Goal: Information Seeking & Learning: Learn about a topic

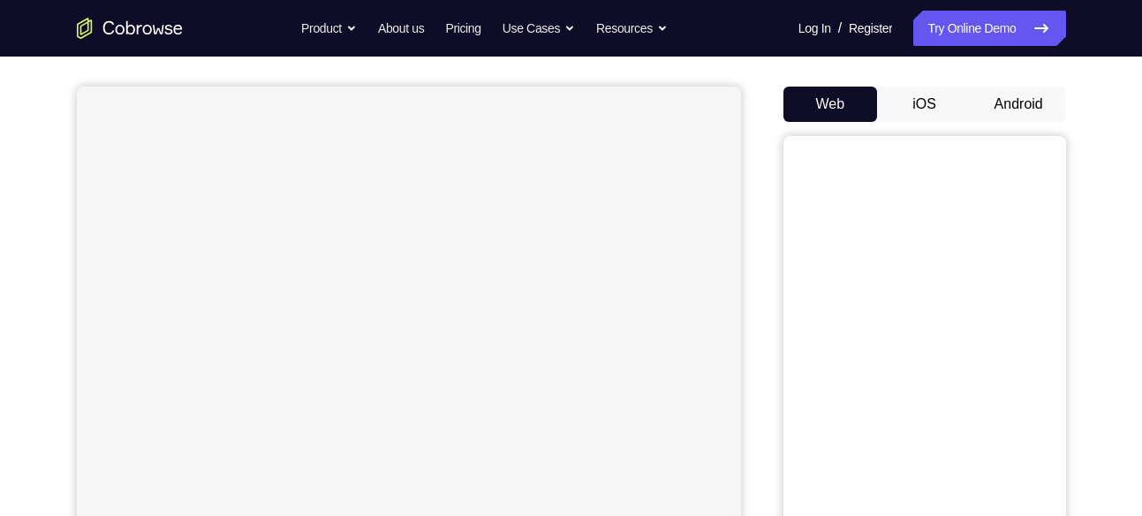
scroll to position [142, 0]
click at [1015, 110] on button "Android" at bounding box center [1019, 104] width 95 height 35
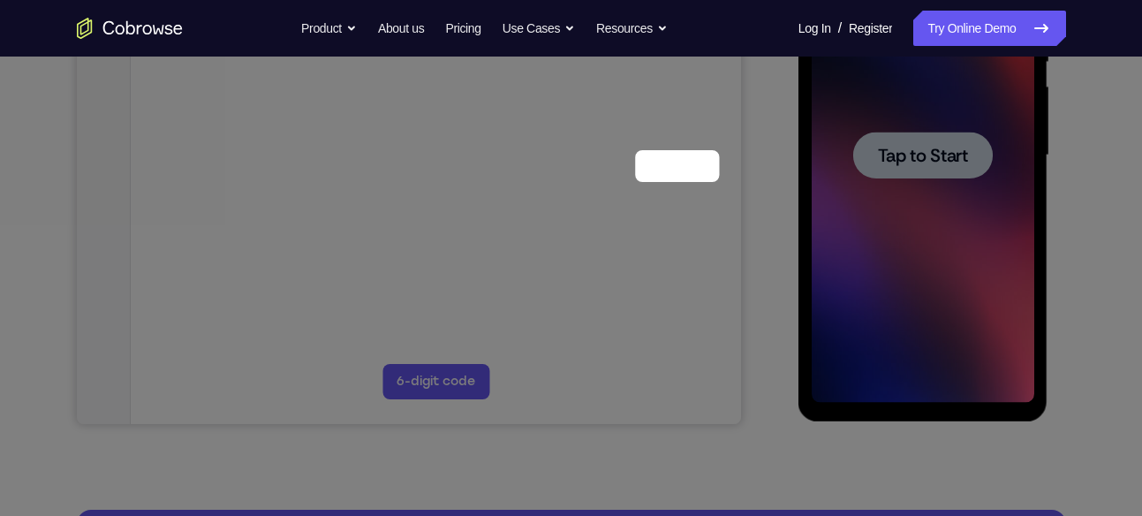
scroll to position [190, 0]
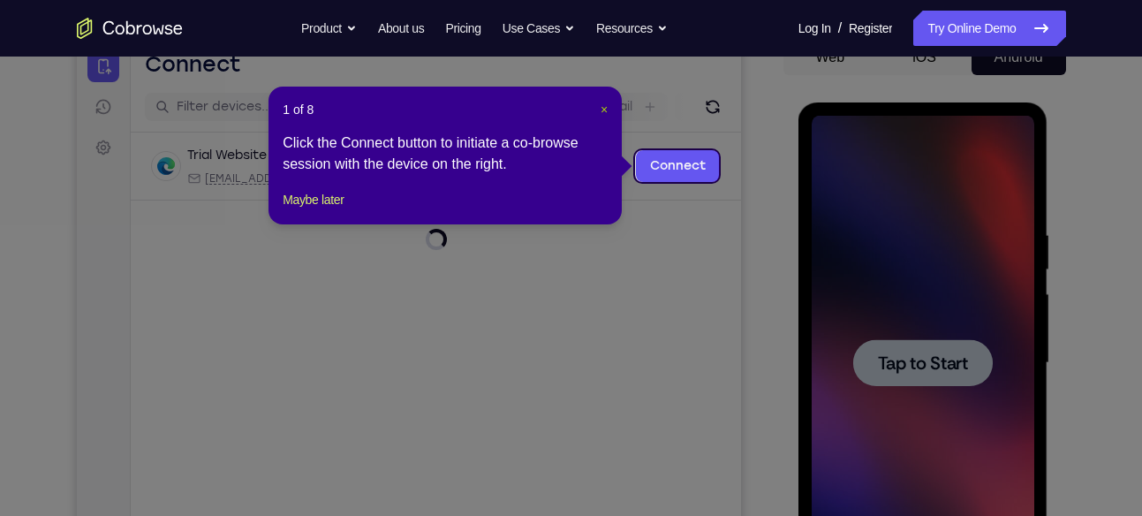
click at [603, 110] on span "×" at bounding box center [604, 109] width 7 height 14
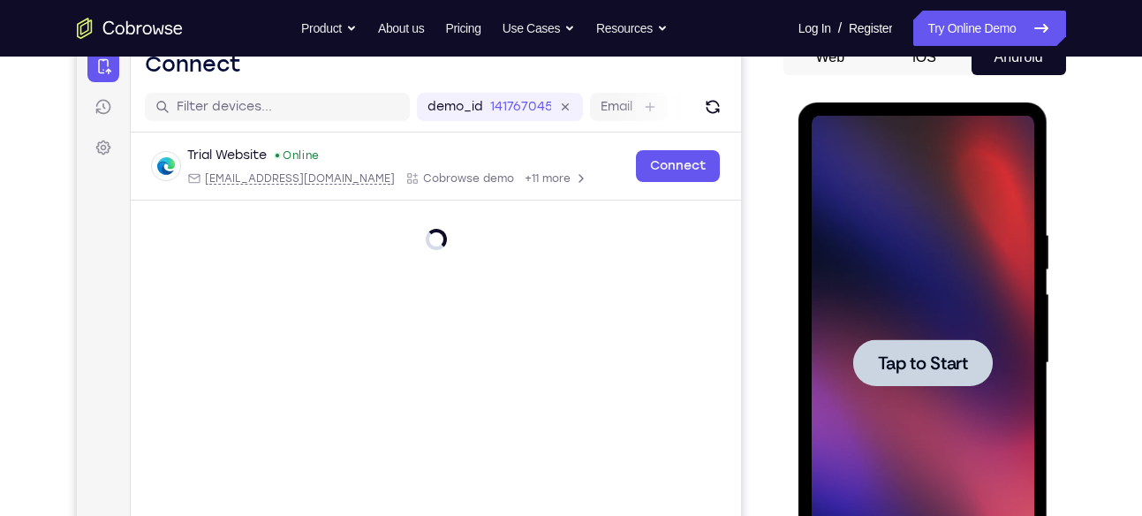
scroll to position [254, 0]
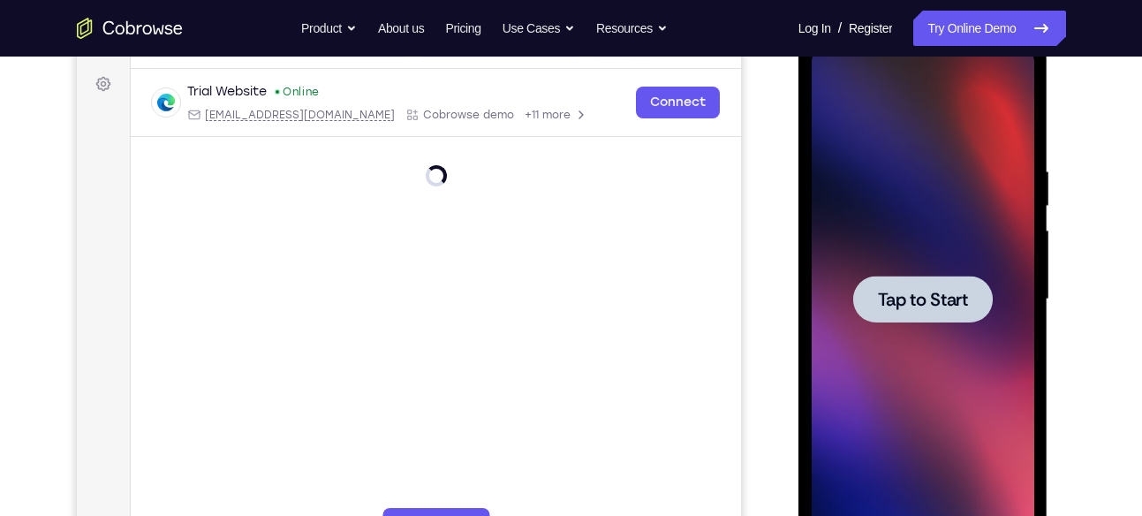
click at [861, 223] on div at bounding box center [923, 299] width 223 height 495
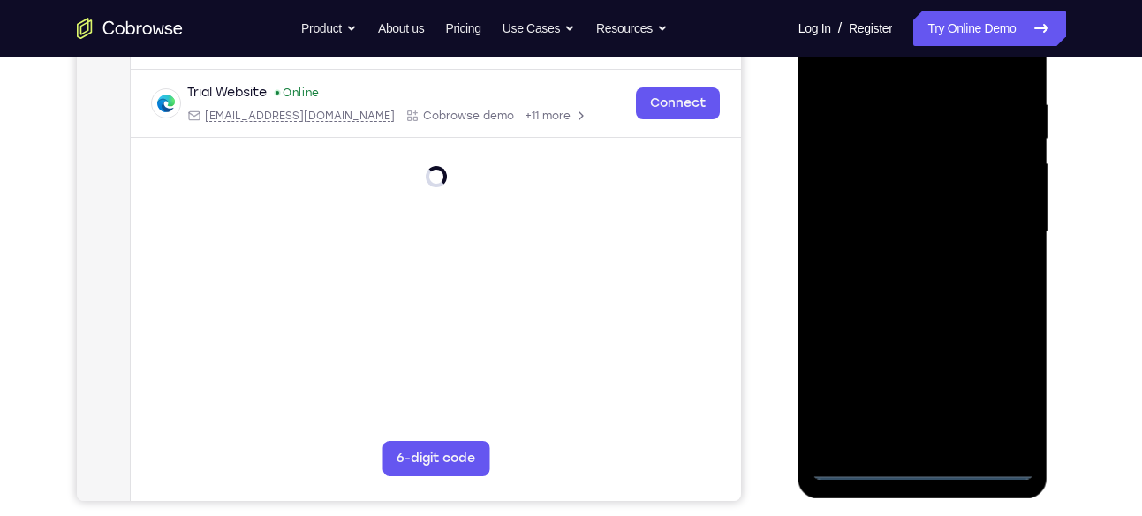
scroll to position [322, 0]
click at [922, 462] on div at bounding box center [923, 231] width 223 height 495
click at [990, 394] on div at bounding box center [923, 231] width 223 height 495
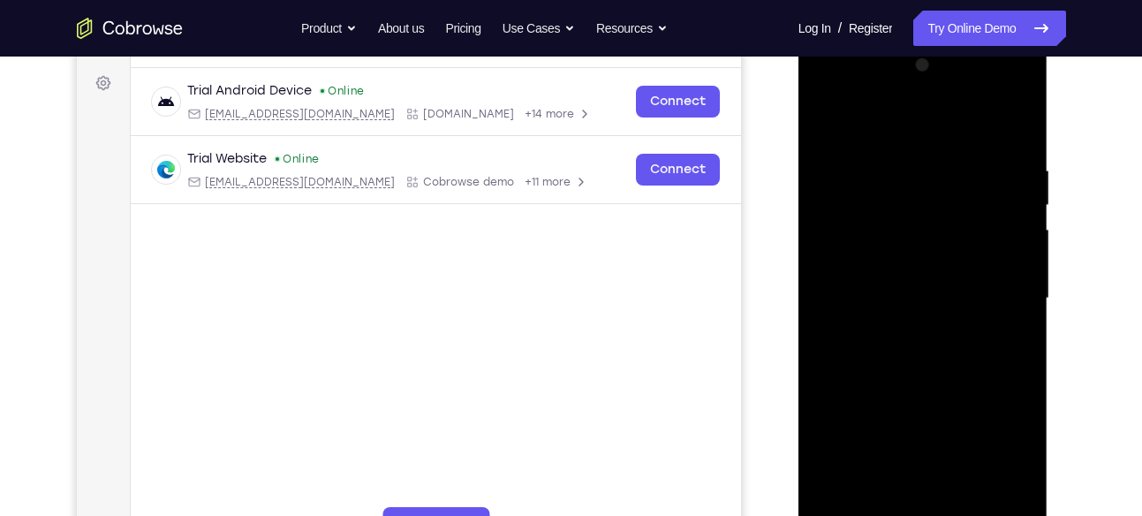
click at [846, 81] on div at bounding box center [923, 298] width 223 height 495
click at [843, 246] on div at bounding box center [923, 298] width 223 height 495
click at [904, 288] on div at bounding box center [923, 298] width 223 height 495
click at [897, 280] on div at bounding box center [923, 298] width 223 height 495
click at [903, 307] on div at bounding box center [923, 298] width 223 height 495
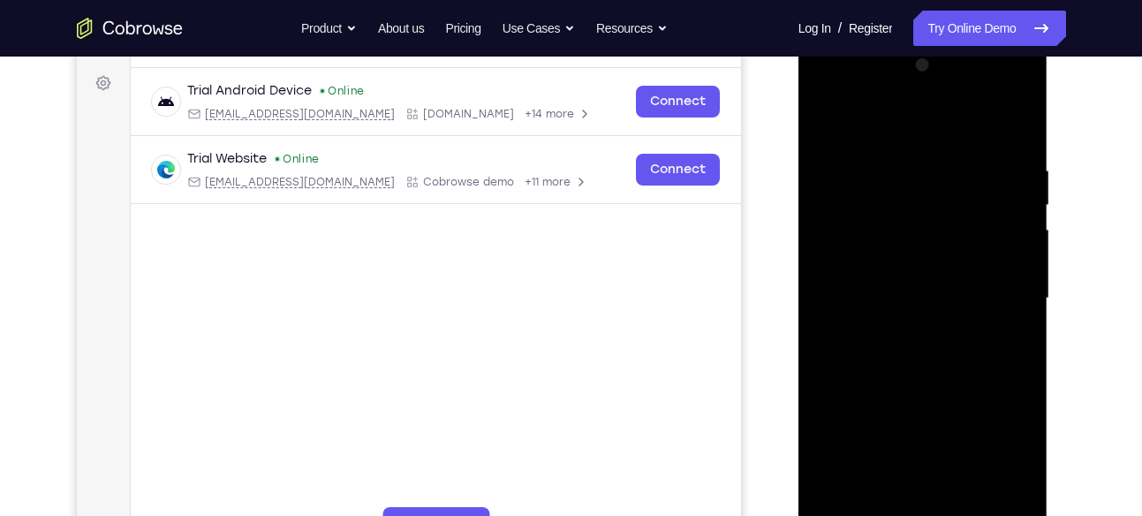
scroll to position [312, 0]
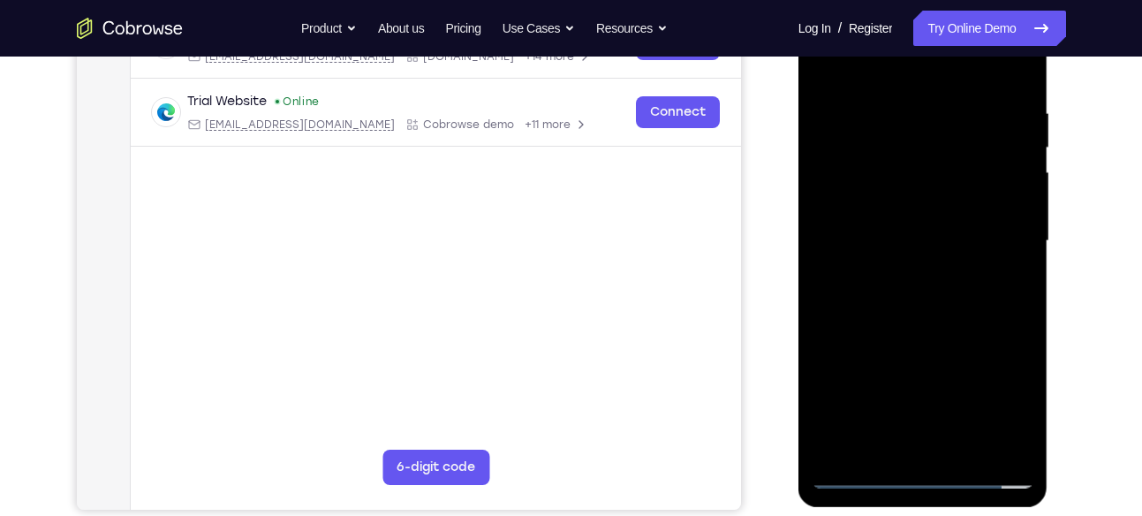
drag, startPoint x: 922, startPoint y: 413, endPoint x: 912, endPoint y: 299, distance: 114.4
click at [912, 299] on div at bounding box center [923, 241] width 223 height 495
click at [908, 435] on div at bounding box center [923, 241] width 223 height 495
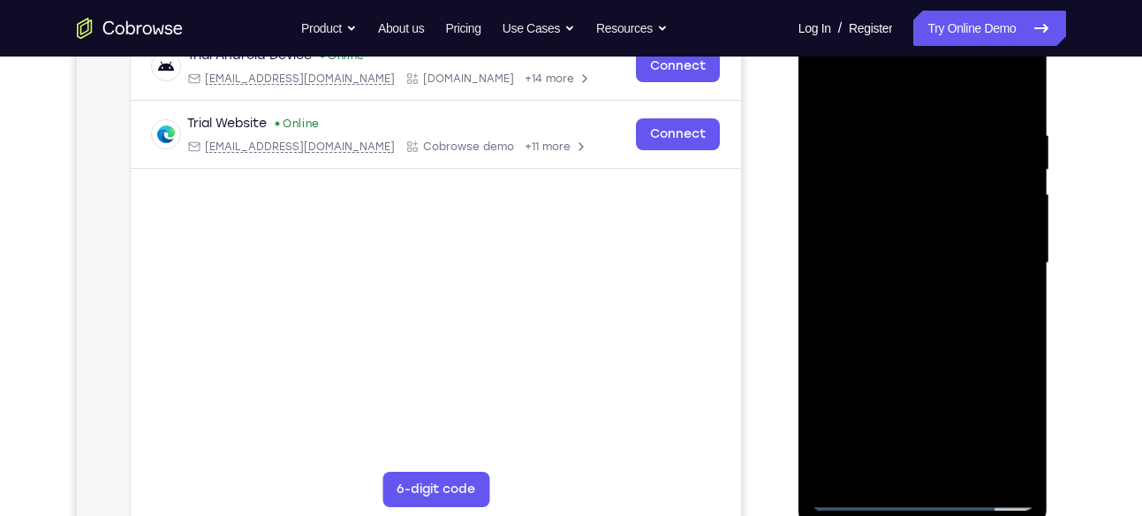
scroll to position [287, 0]
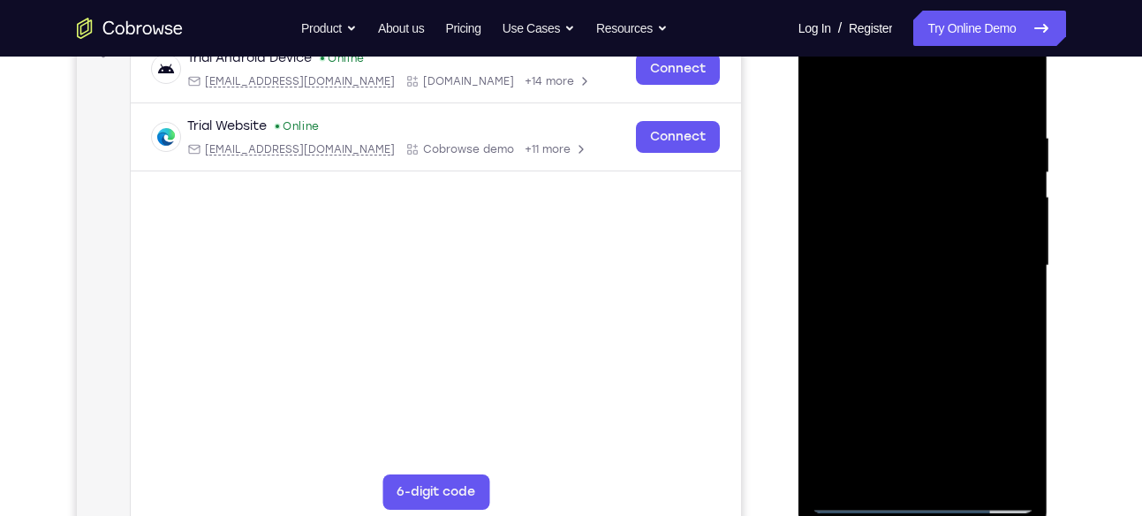
drag, startPoint x: 942, startPoint y: 352, endPoint x: 931, endPoint y: 369, distance: 20.6
click at [931, 369] on div at bounding box center [923, 266] width 223 height 495
click at [921, 220] on div at bounding box center [923, 266] width 223 height 495
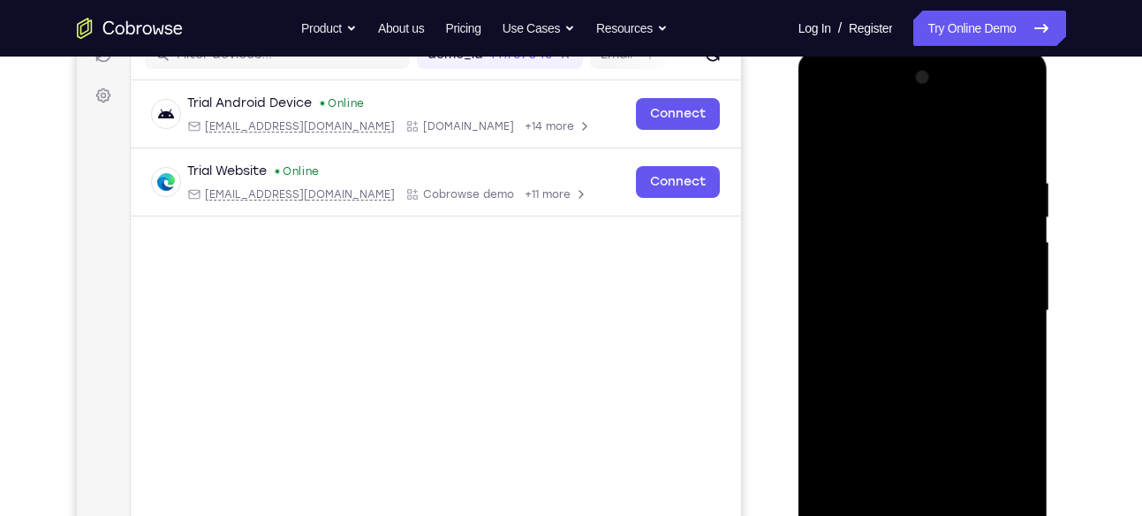
scroll to position [232, 0]
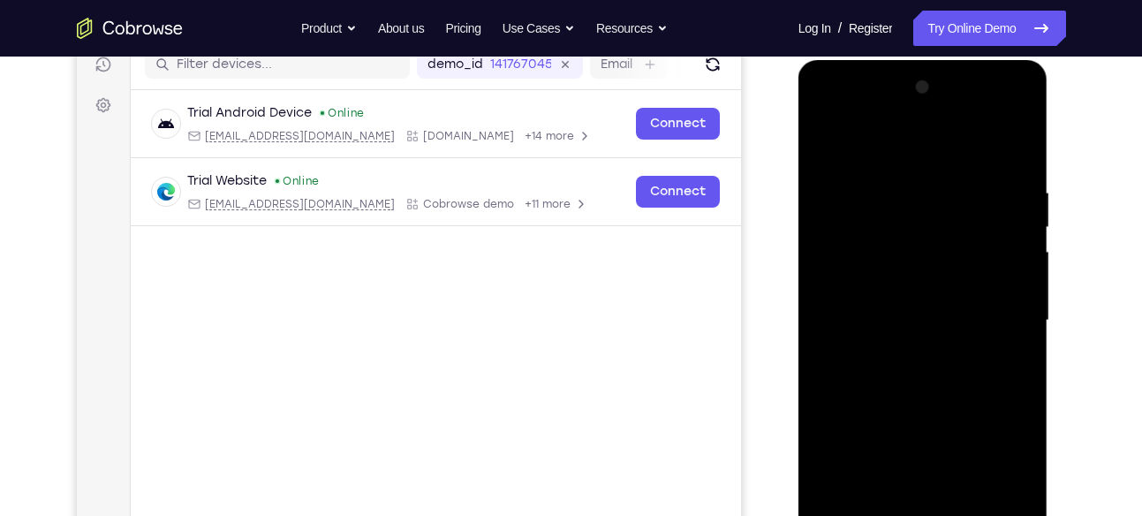
click at [1014, 331] on div at bounding box center [923, 320] width 223 height 495
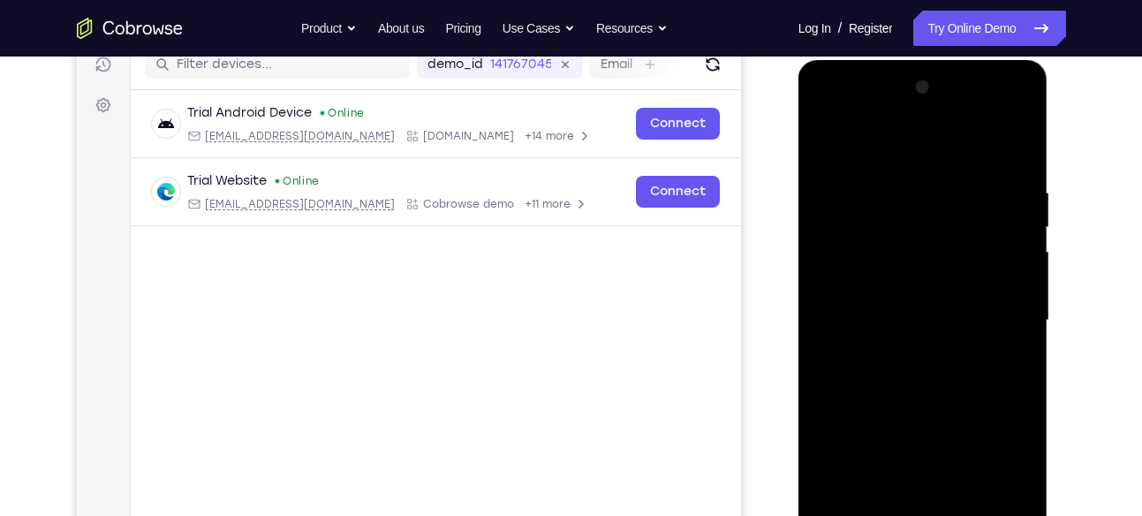
click at [1021, 152] on div at bounding box center [923, 320] width 223 height 495
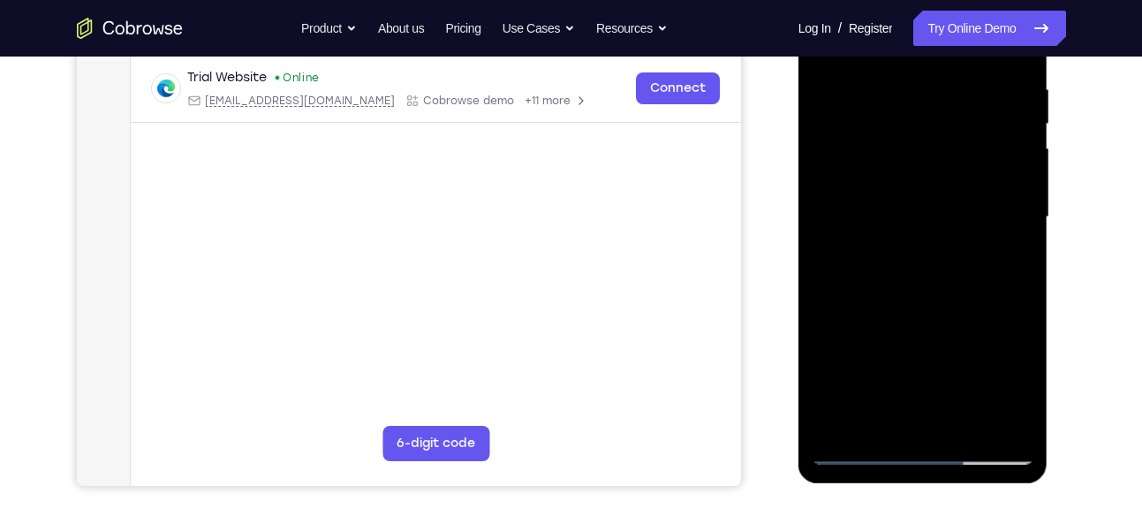
scroll to position [337, 0]
click at [940, 224] on div at bounding box center [923, 216] width 223 height 495
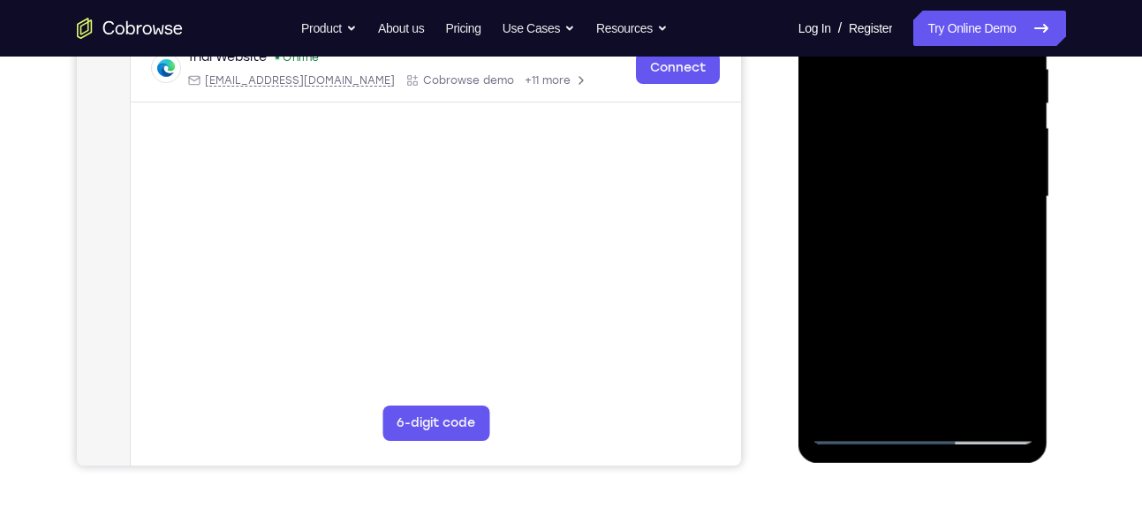
scroll to position [419, 0]
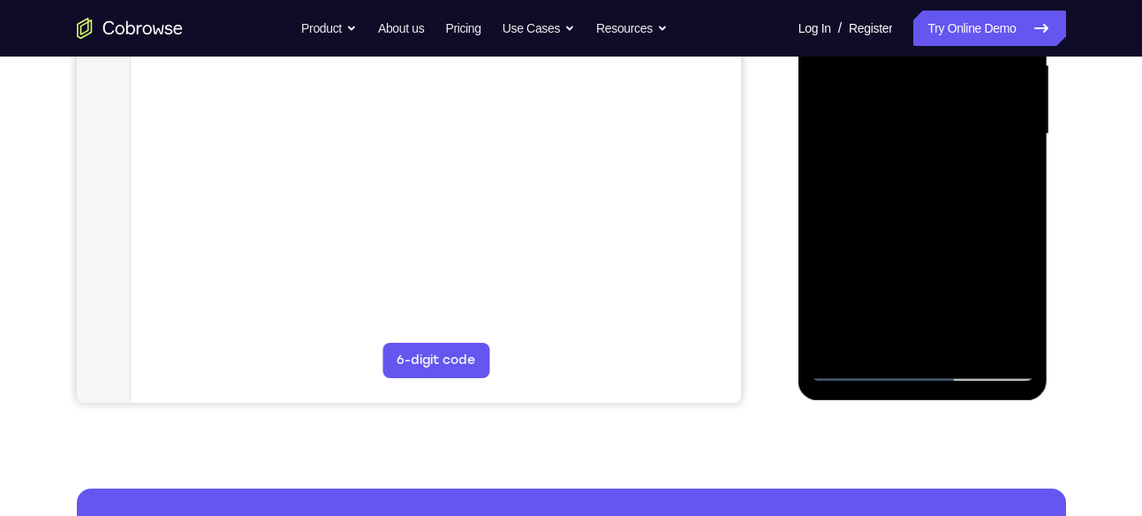
click at [860, 363] on div at bounding box center [923, 134] width 223 height 495
click at [867, 371] on div at bounding box center [923, 134] width 223 height 495
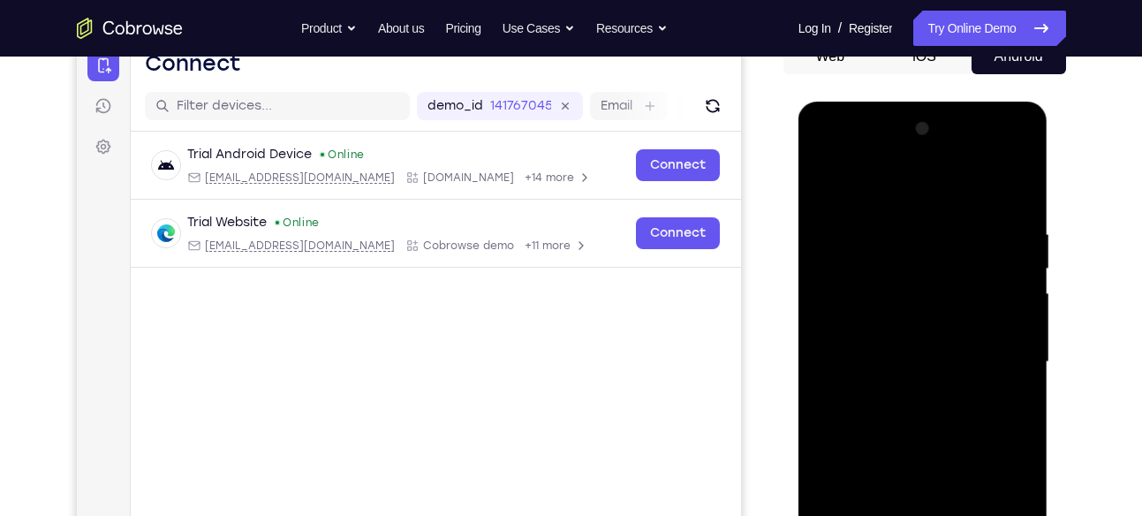
scroll to position [339, 0]
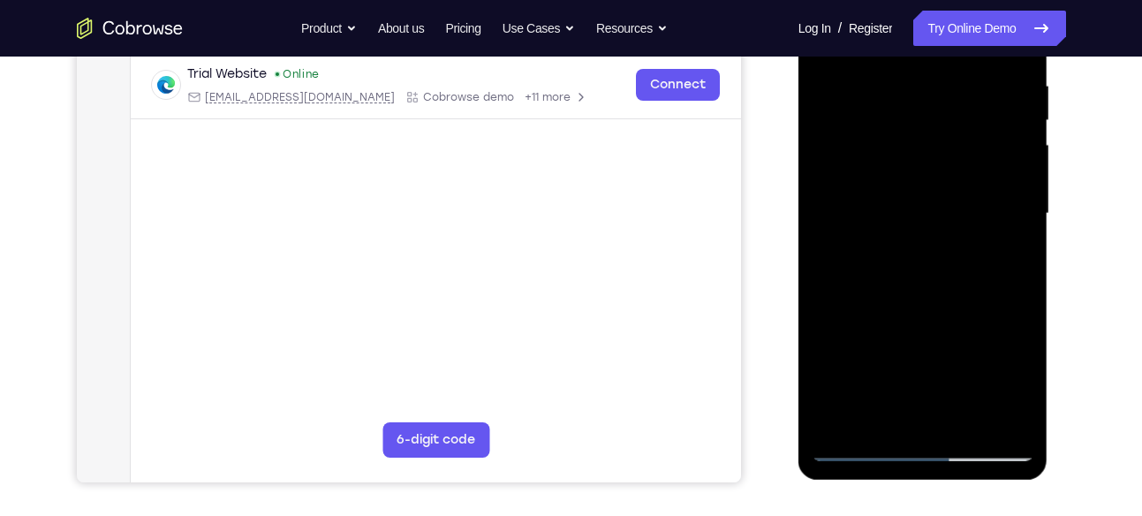
drag, startPoint x: 923, startPoint y: 309, endPoint x: 933, endPoint y: 207, distance: 102.9
click at [933, 207] on div at bounding box center [923, 213] width 223 height 495
click at [908, 409] on div at bounding box center [923, 213] width 223 height 495
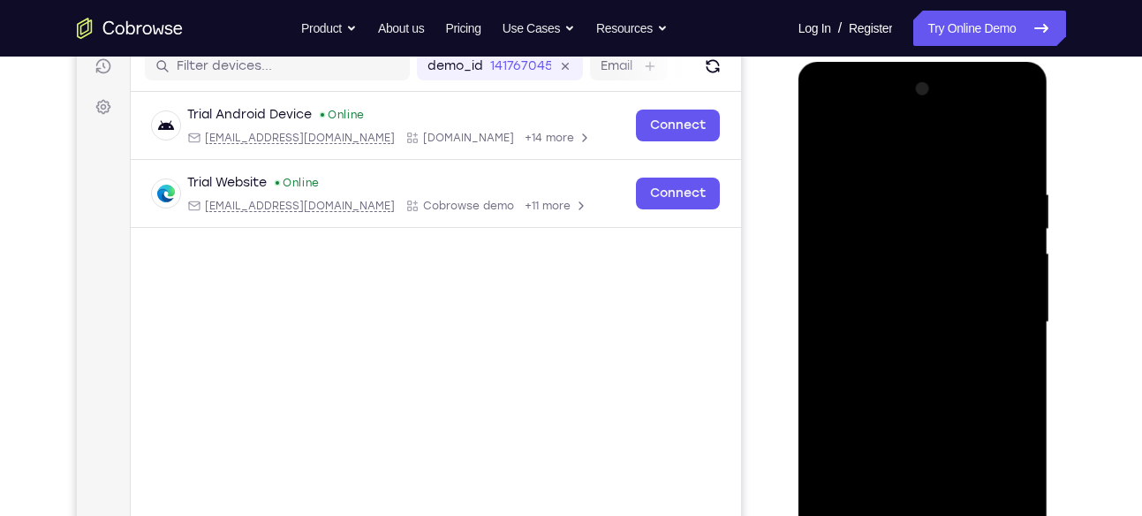
scroll to position [294, 0]
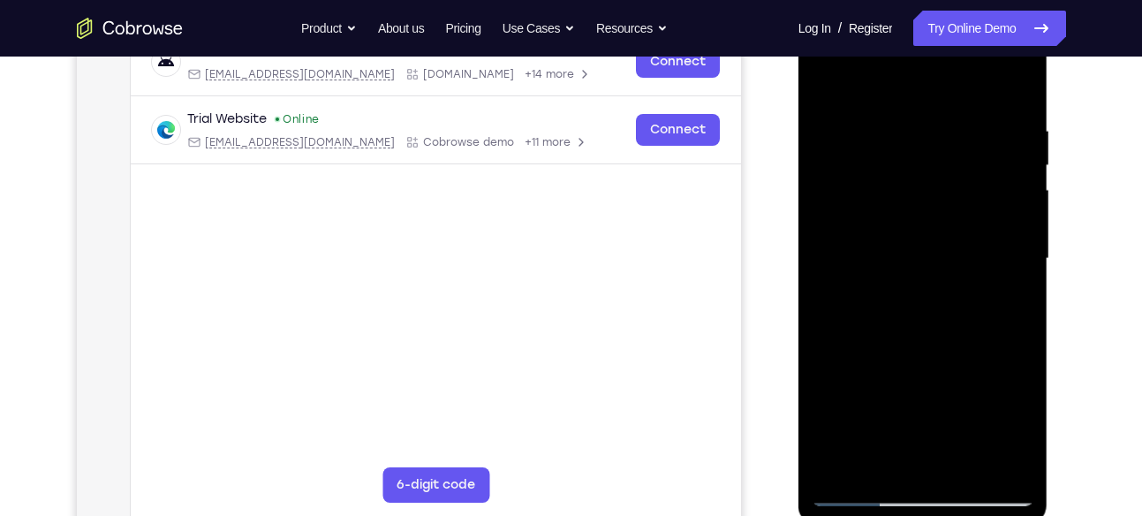
click at [912, 276] on div at bounding box center [923, 258] width 223 height 495
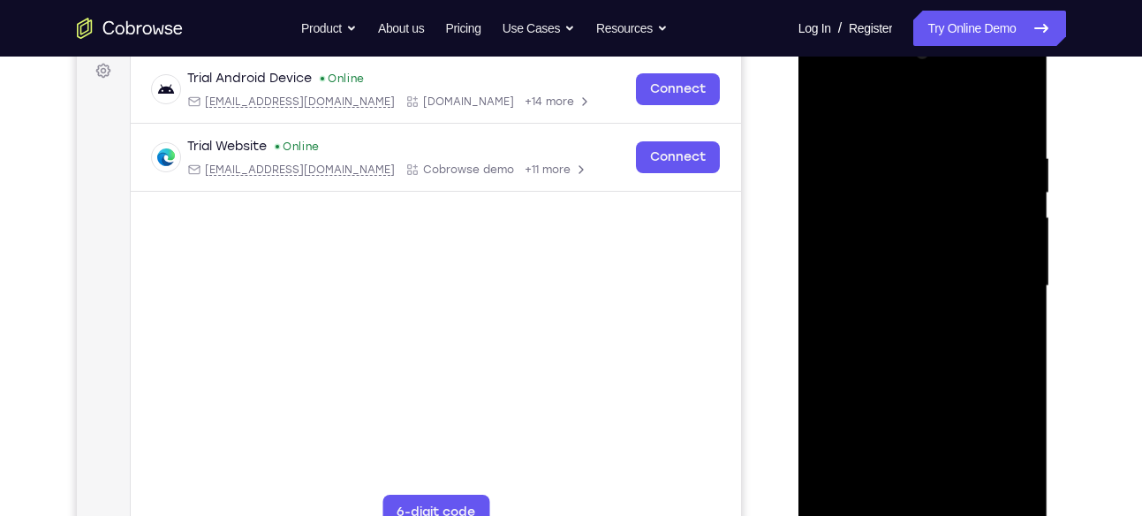
scroll to position [266, 0]
click at [933, 220] on div at bounding box center [923, 287] width 223 height 495
click at [826, 298] on div at bounding box center [923, 287] width 223 height 495
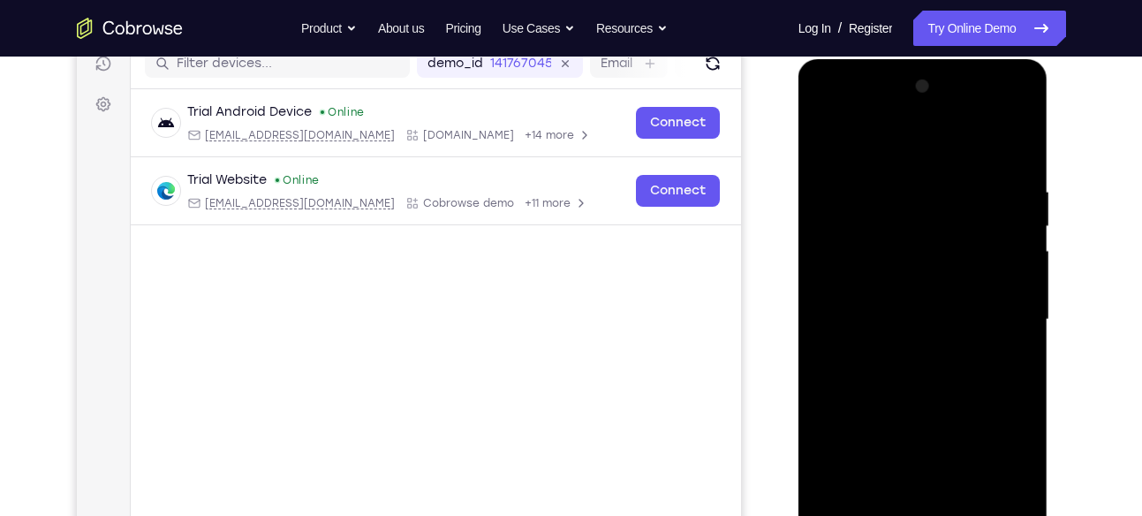
scroll to position [234, 0]
click at [822, 151] on div at bounding box center [923, 319] width 223 height 495
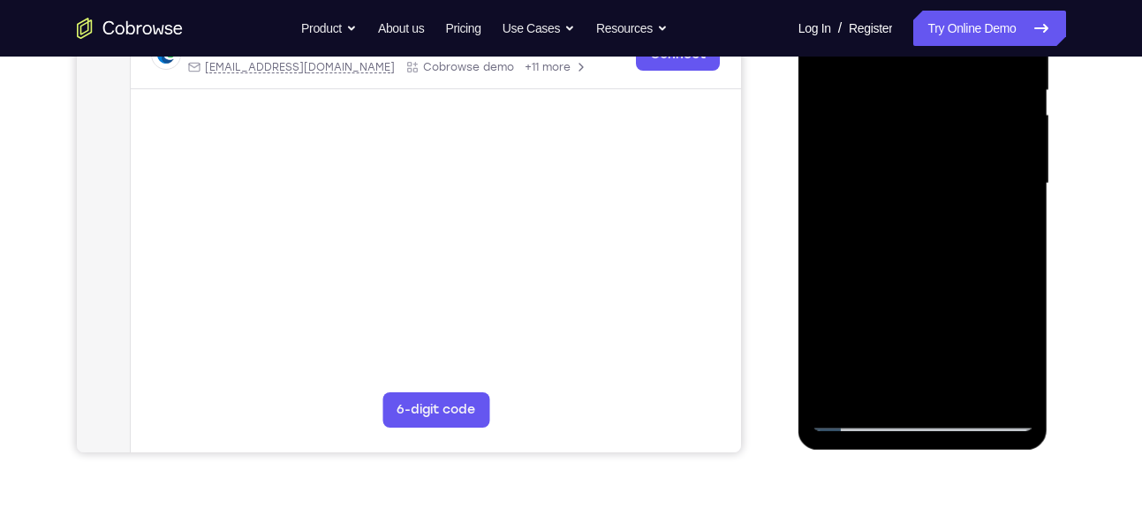
scroll to position [371, 0]
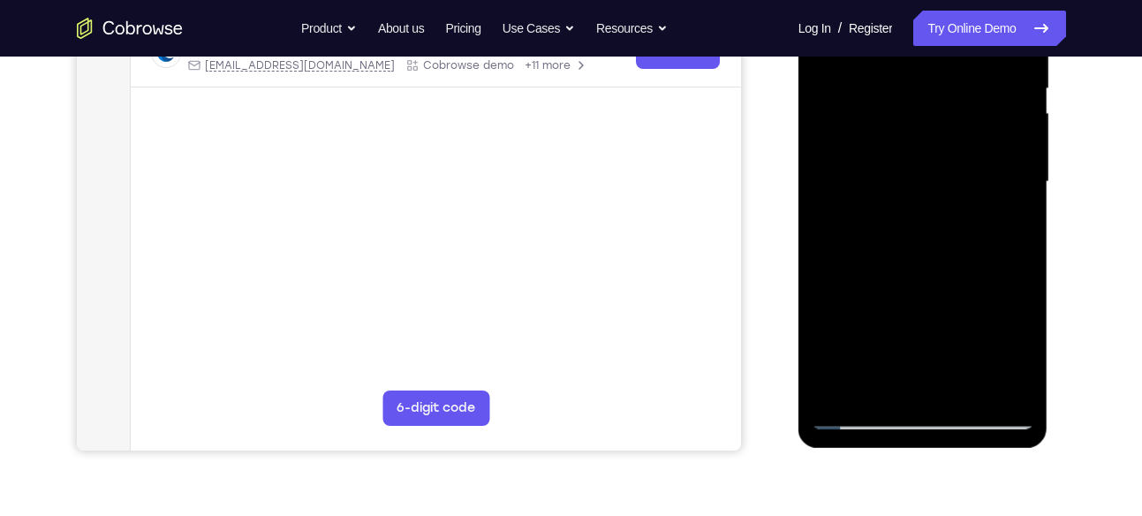
drag, startPoint x: 913, startPoint y: 159, endPoint x: 904, endPoint y: 208, distance: 49.4
click at [904, 208] on div at bounding box center [923, 182] width 223 height 495
drag, startPoint x: 891, startPoint y: 282, endPoint x: 889, endPoint y: 185, distance: 96.3
click at [889, 185] on div at bounding box center [923, 182] width 223 height 495
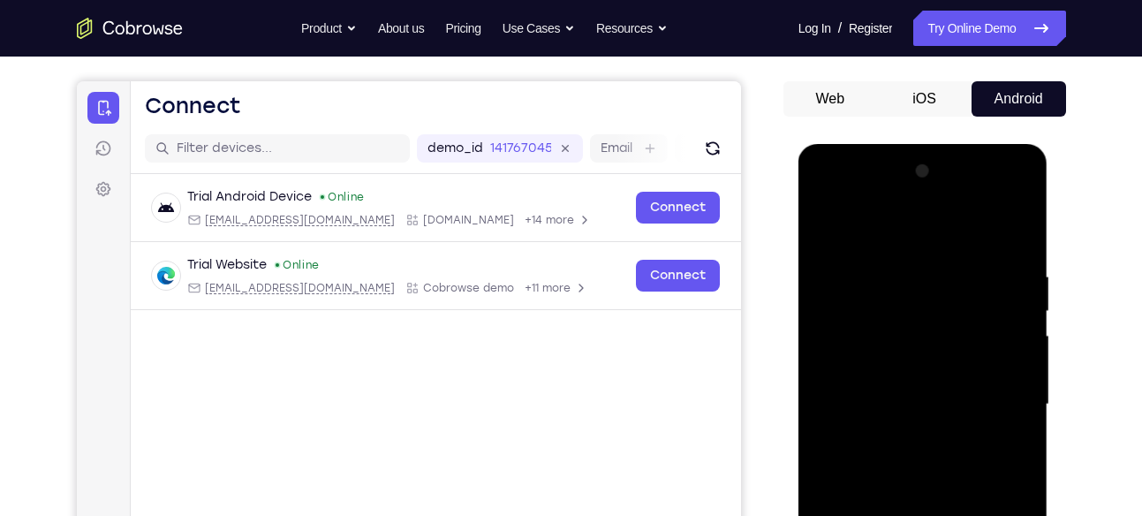
scroll to position [146, 0]
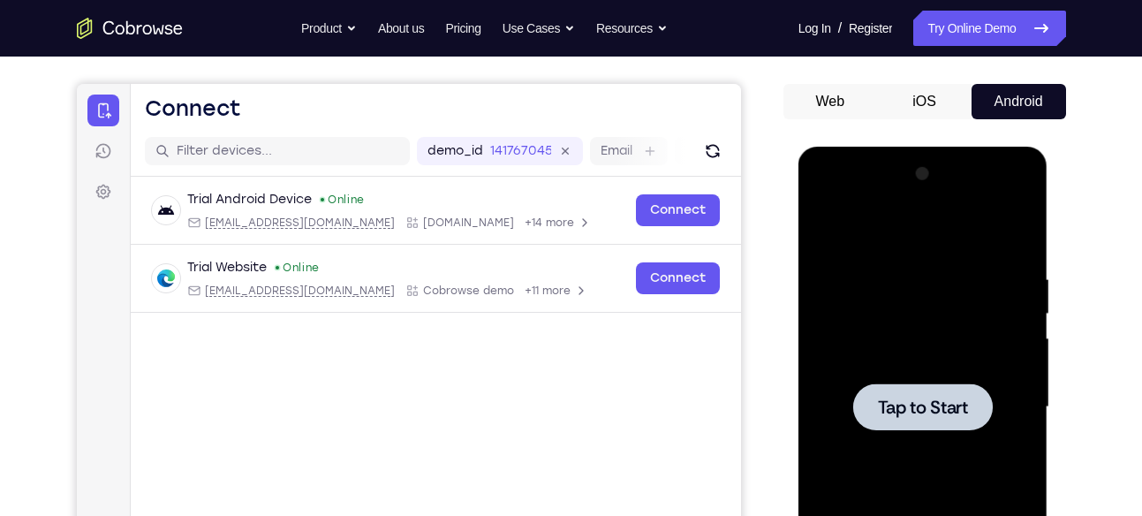
click at [851, 335] on div at bounding box center [923, 407] width 223 height 495
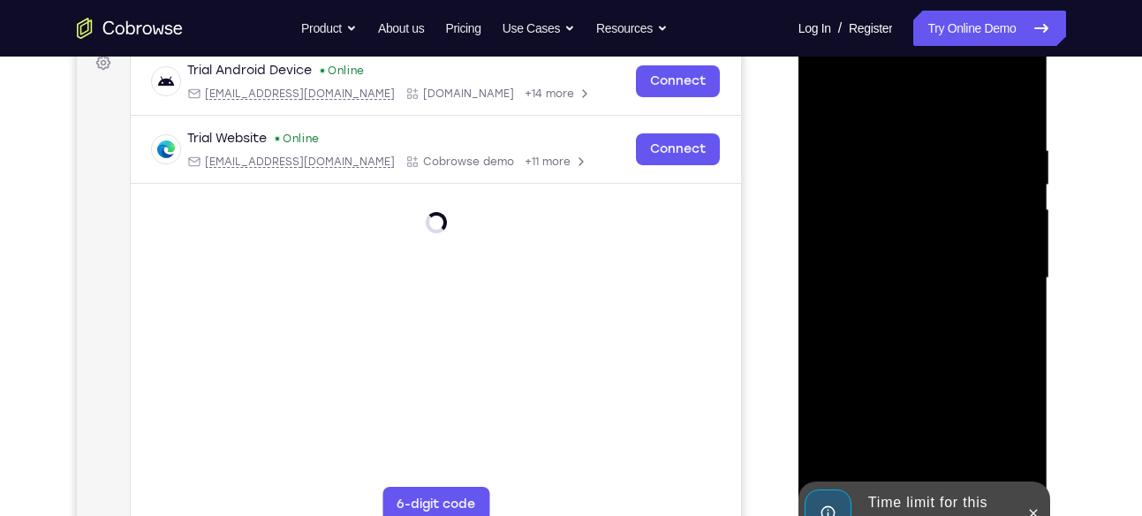
scroll to position [282, 0]
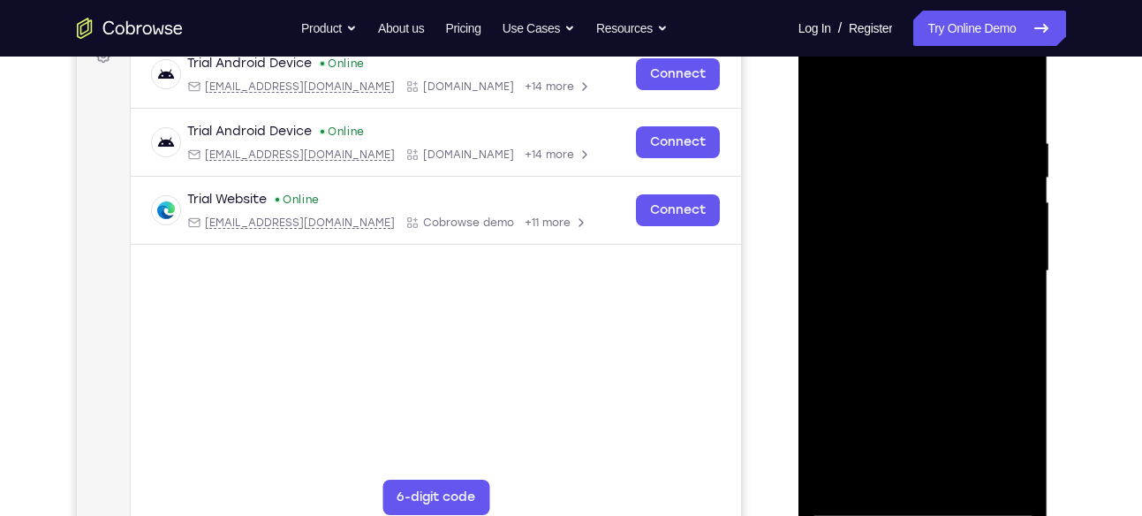
click at [920, 503] on div at bounding box center [923, 271] width 223 height 495
click at [1016, 434] on div at bounding box center [923, 271] width 223 height 495
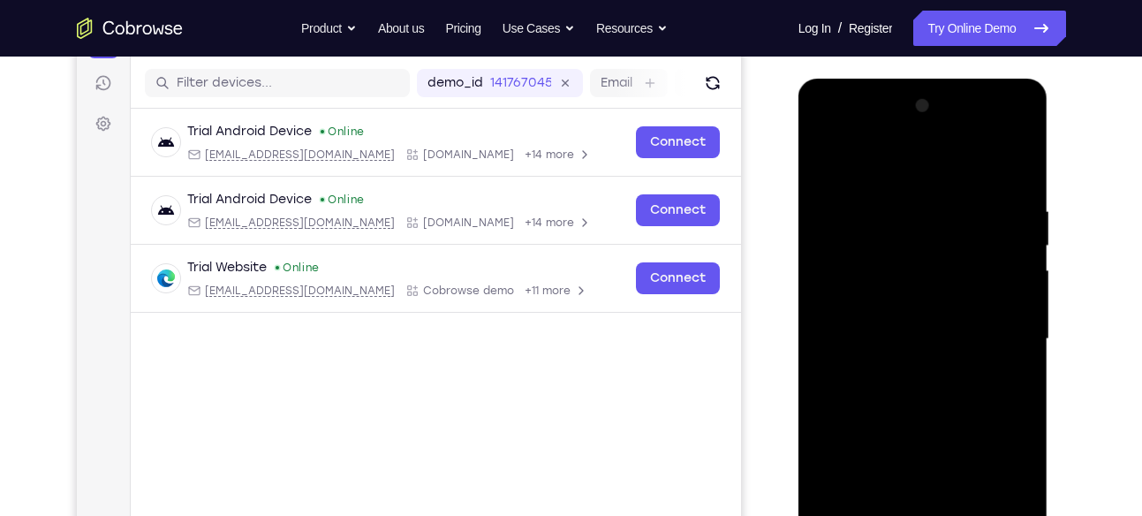
scroll to position [213, 0]
click at [853, 122] on div at bounding box center [923, 340] width 223 height 495
click at [839, 287] on div at bounding box center [923, 340] width 223 height 495
click at [854, 344] on div at bounding box center [923, 340] width 223 height 495
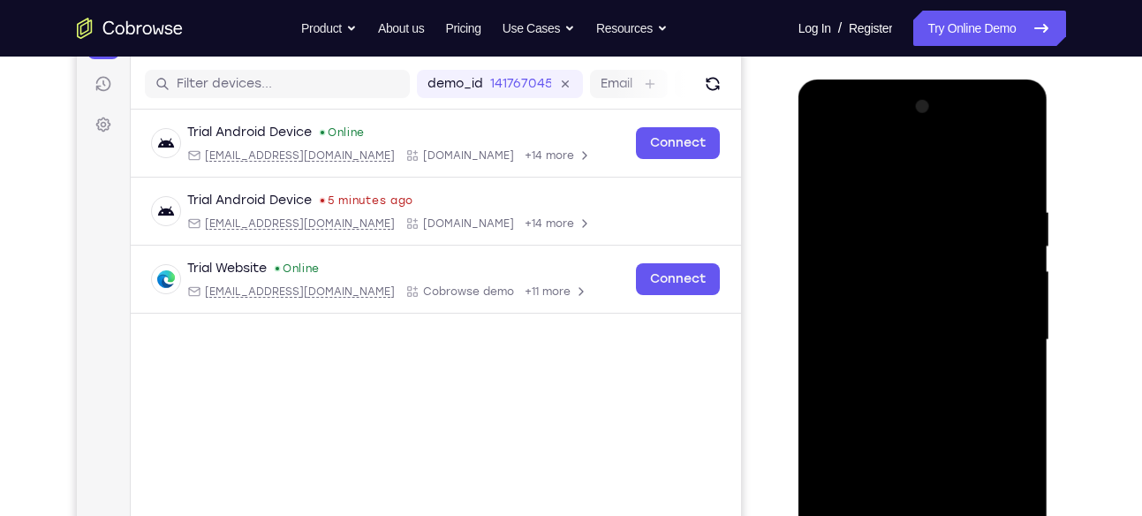
click at [854, 328] on div at bounding box center [923, 340] width 223 height 495
click at [870, 364] on div at bounding box center [923, 340] width 223 height 495
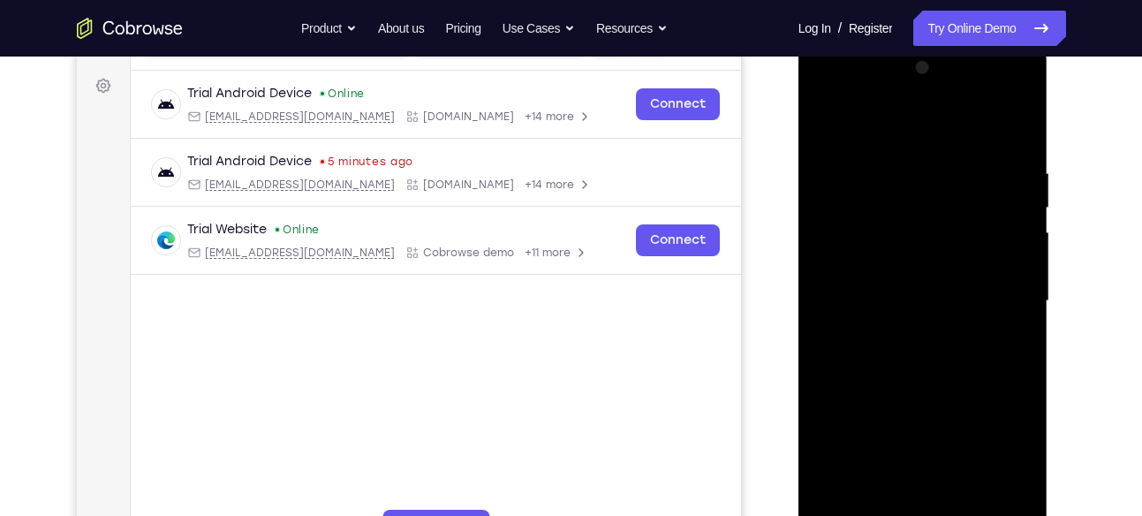
scroll to position [313, 0]
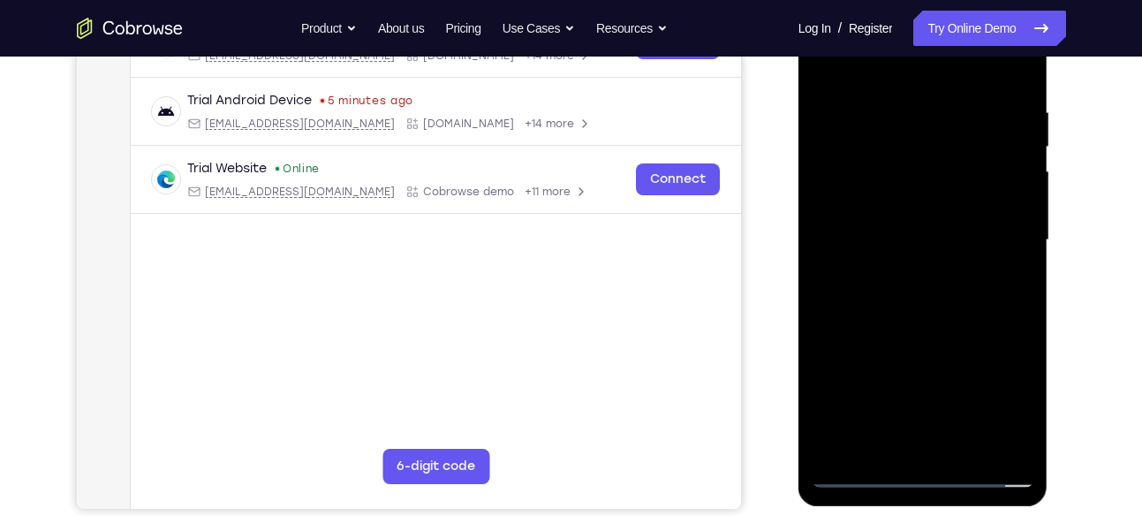
drag, startPoint x: 906, startPoint y: 375, endPoint x: 897, endPoint y: 253, distance: 123.2
click at [897, 253] on div at bounding box center [923, 240] width 223 height 495
click at [914, 434] on div at bounding box center [923, 240] width 223 height 495
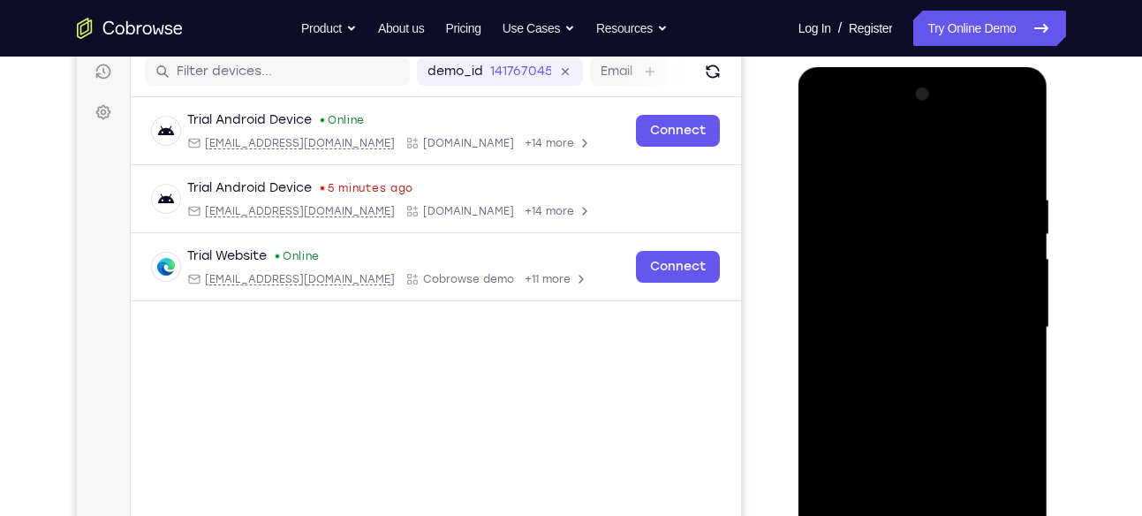
scroll to position [224, 0]
click at [942, 284] on div at bounding box center [923, 328] width 223 height 495
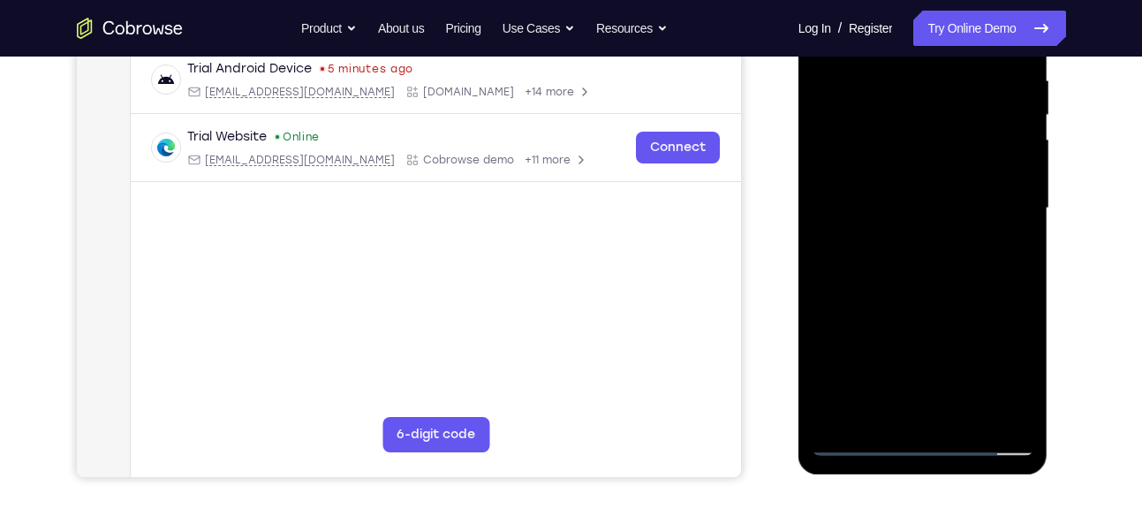
scroll to position [346, 0]
drag, startPoint x: 852, startPoint y: 456, endPoint x: 854, endPoint y: 445, distance: 10.7
click at [854, 445] on div at bounding box center [923, 209] width 250 height 526
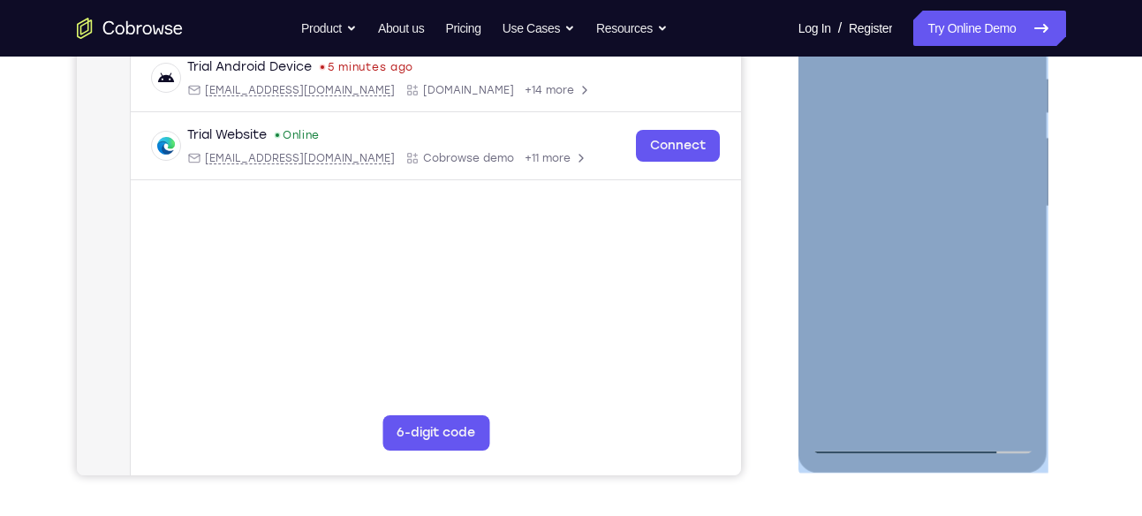
click at [854, 445] on div at bounding box center [923, 206] width 223 height 495
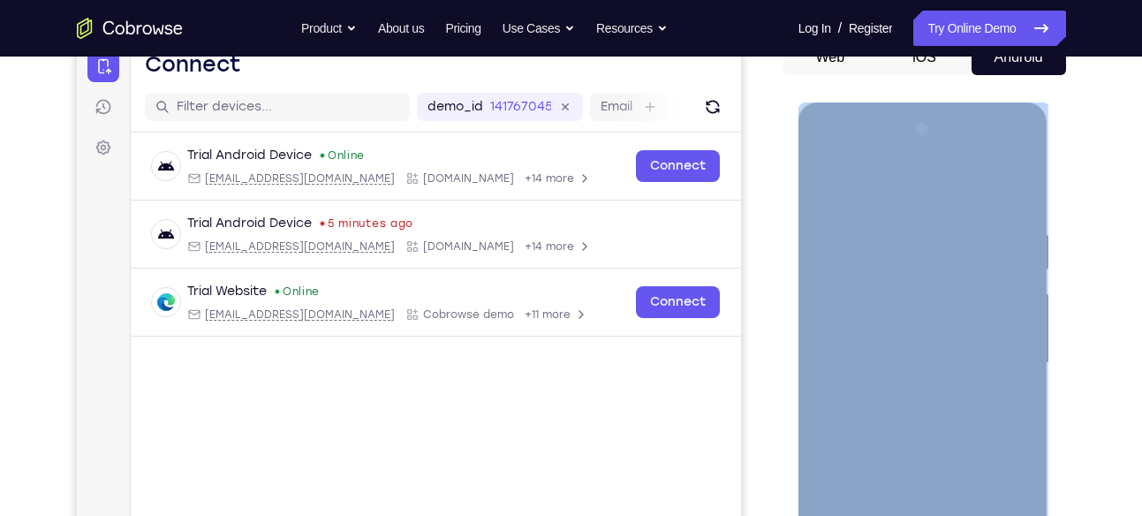
scroll to position [188, 0]
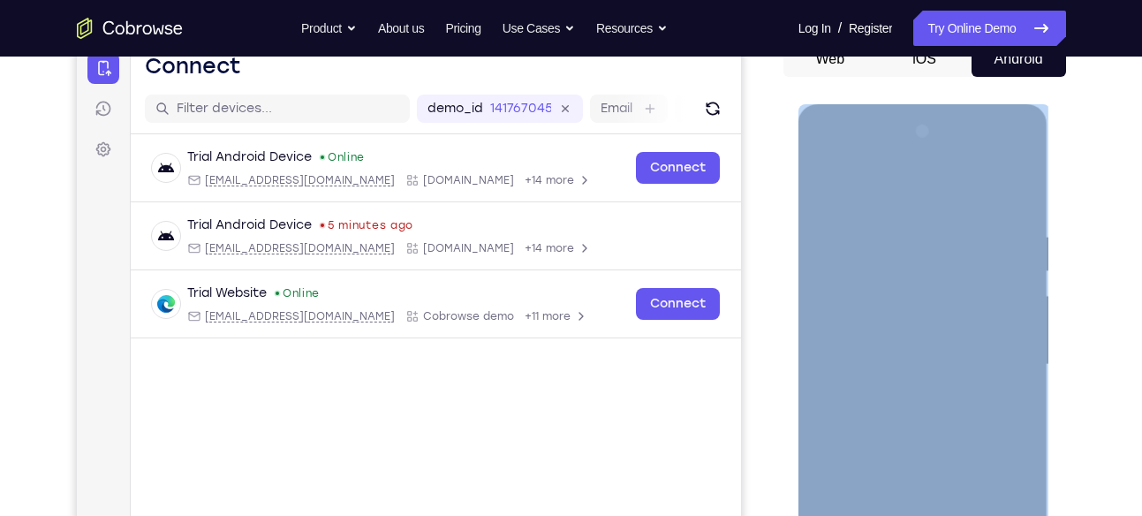
click at [998, 155] on div at bounding box center [923, 364] width 223 height 495
click at [847, 159] on div at bounding box center [923, 364] width 223 height 495
click at [992, 362] on div at bounding box center [923, 364] width 223 height 495
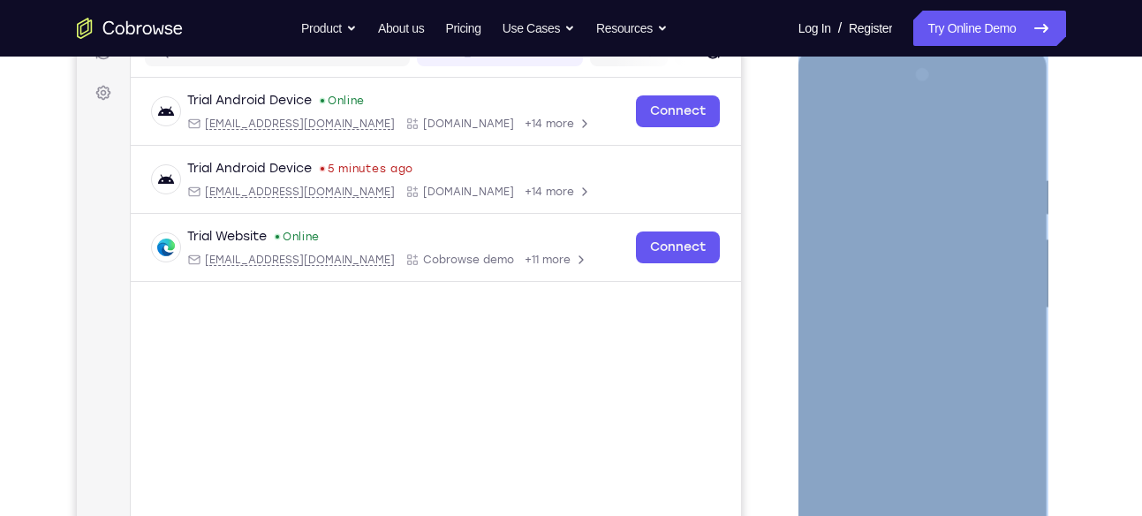
click at [1003, 298] on div at bounding box center [923, 308] width 223 height 495
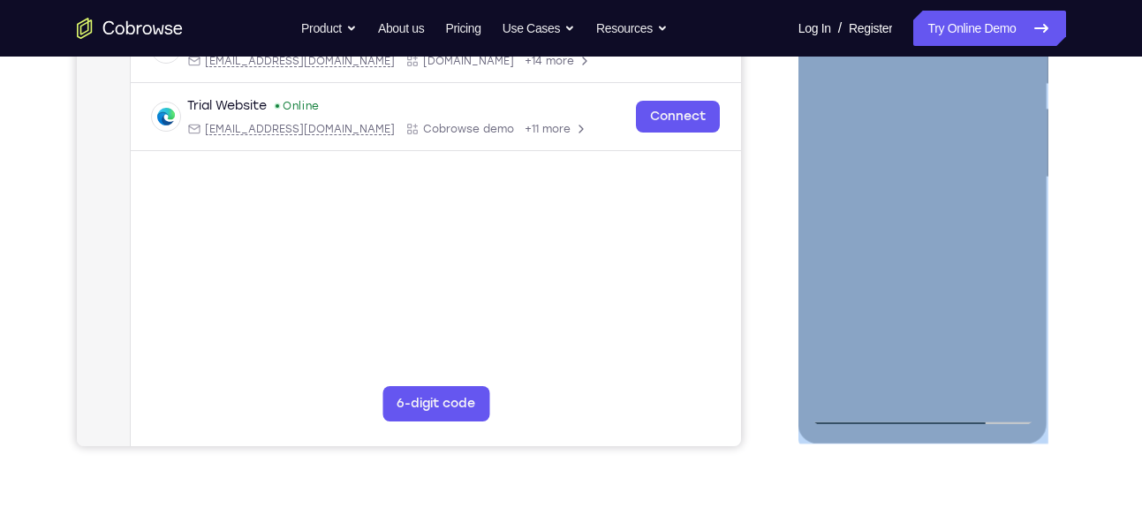
scroll to position [375, 0]
click at [906, 386] on div at bounding box center [923, 178] width 223 height 495
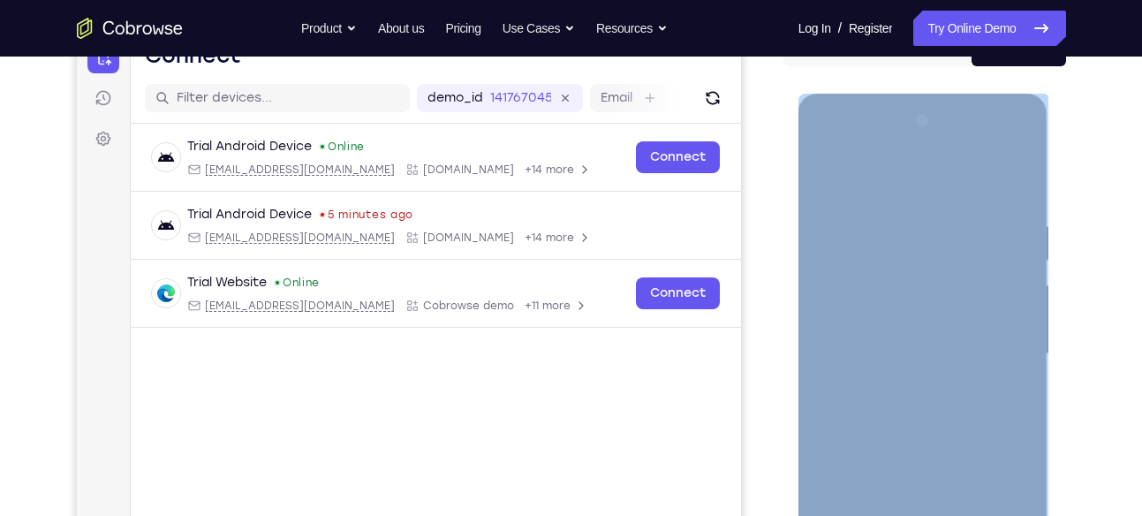
scroll to position [513, 0]
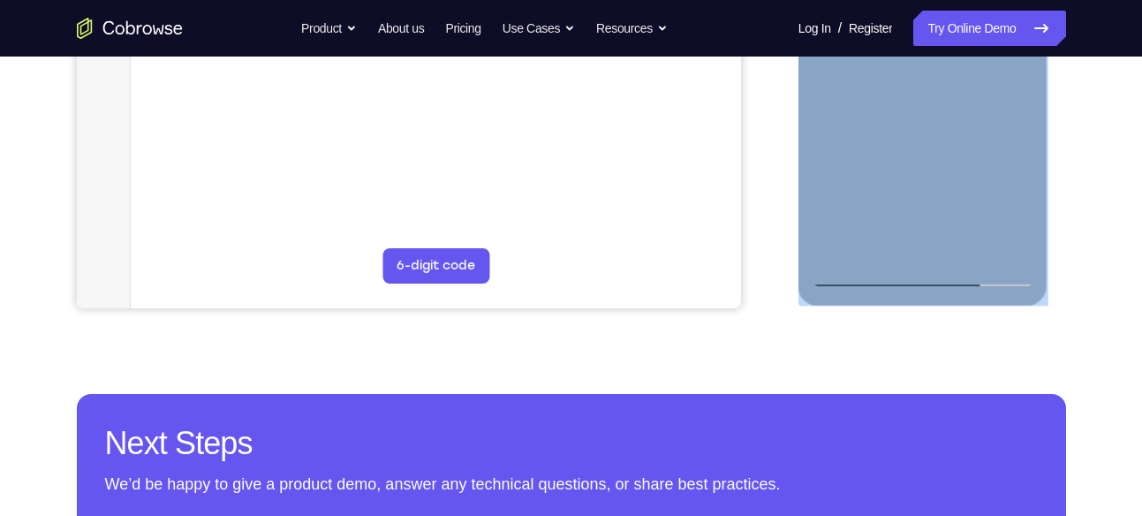
click at [865, 274] on div at bounding box center [923, 39] width 223 height 495
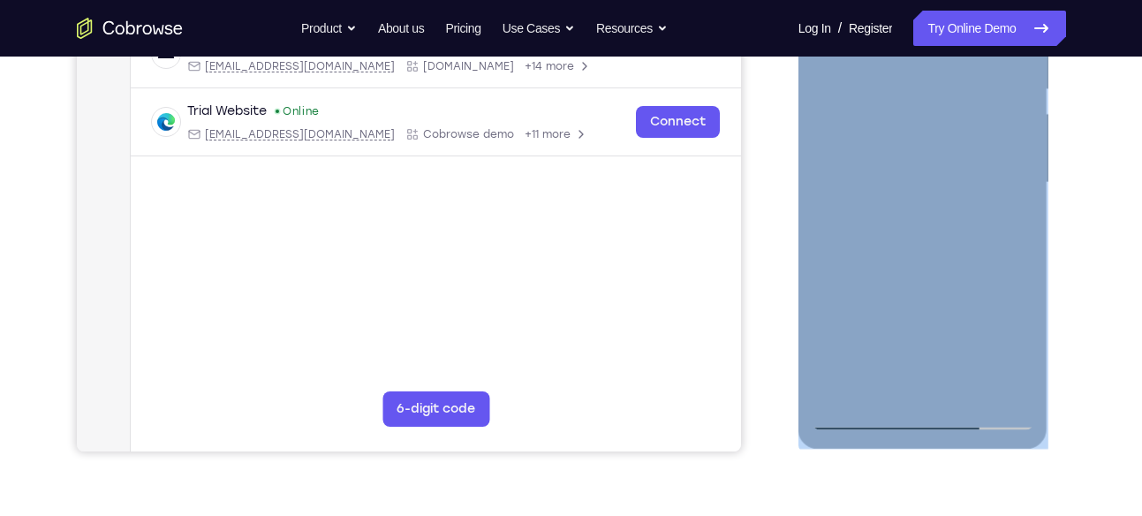
scroll to position [361, 0]
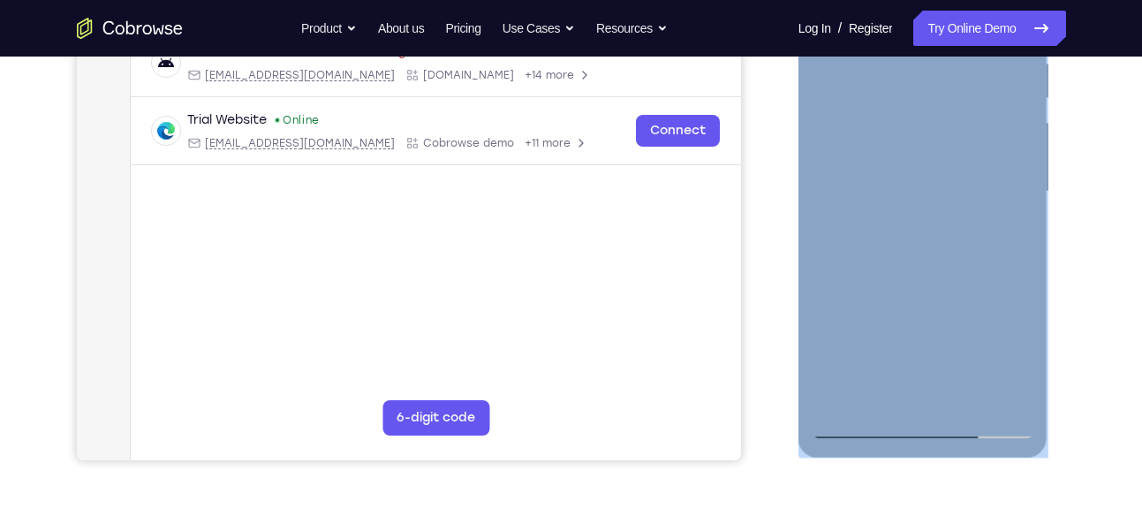
click at [903, 375] on div at bounding box center [923, 191] width 223 height 495
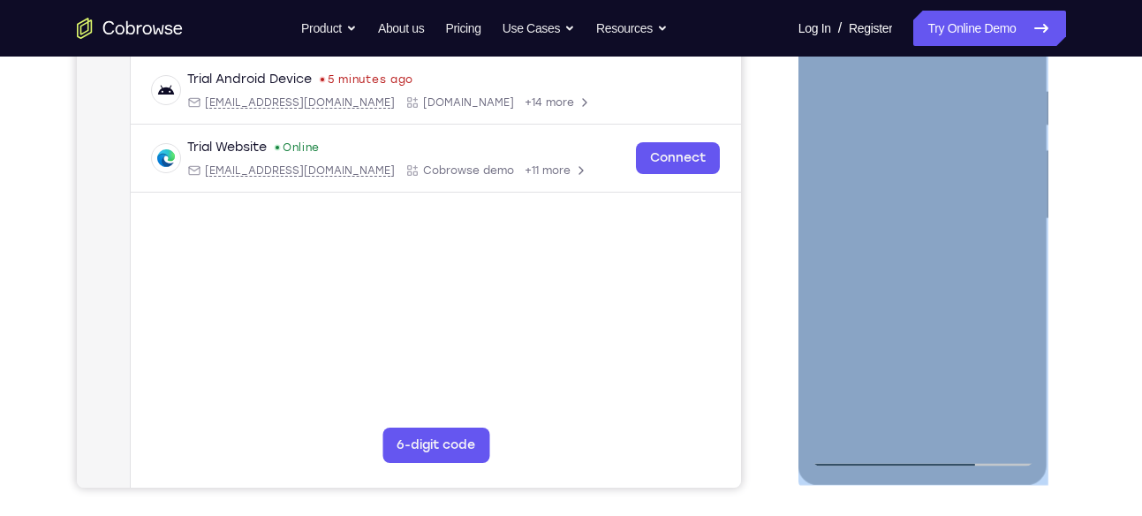
scroll to position [335, 0]
click at [918, 383] on div at bounding box center [923, 218] width 223 height 495
click at [921, 402] on div at bounding box center [923, 218] width 223 height 495
click at [954, 430] on div at bounding box center [923, 218] width 223 height 495
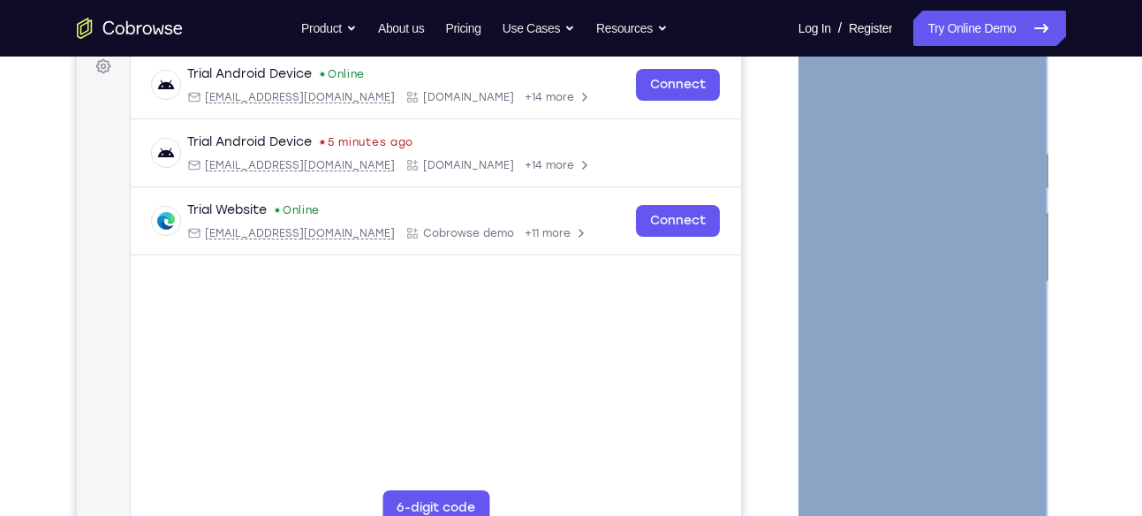
scroll to position [173, 0]
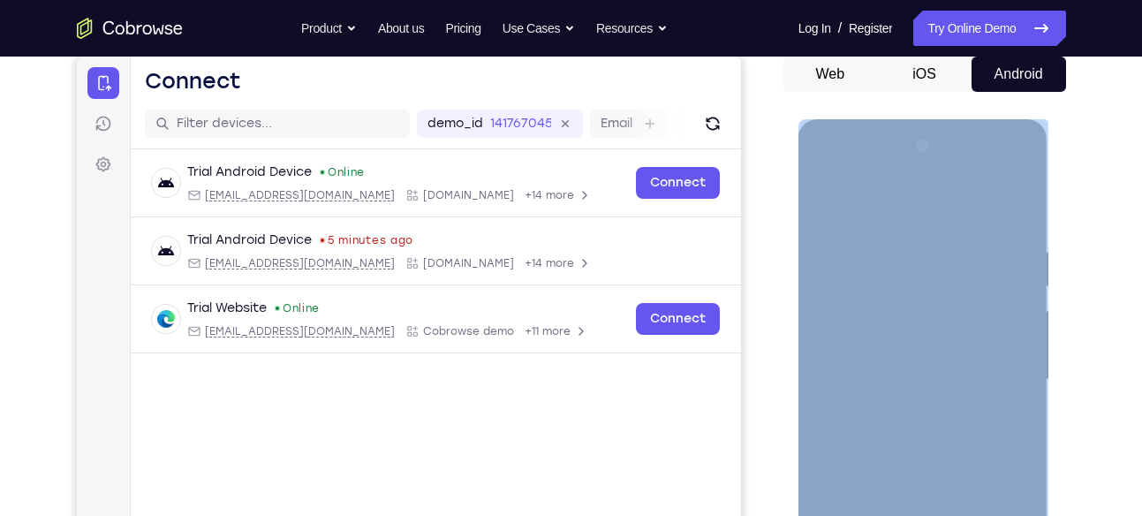
click at [996, 170] on div at bounding box center [923, 379] width 223 height 495
click at [886, 229] on div at bounding box center [923, 379] width 223 height 495
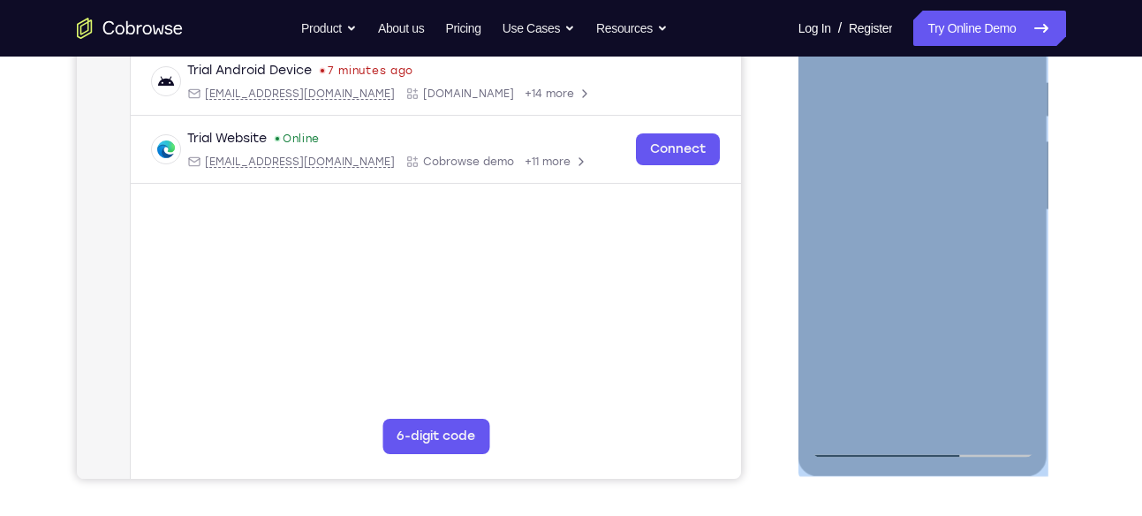
scroll to position [344, 0]
click at [849, 315] on div at bounding box center [923, 209] width 223 height 495
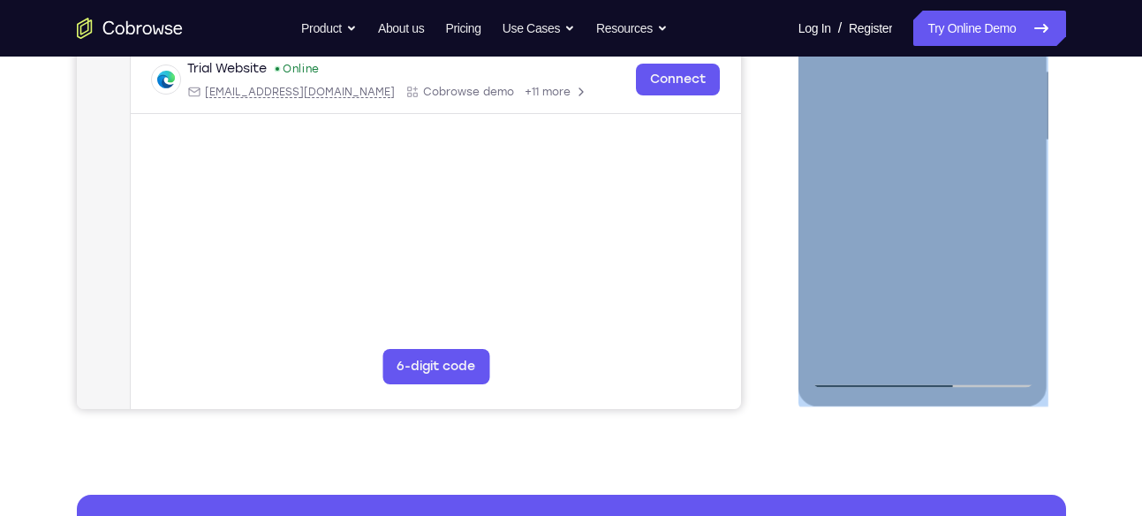
scroll to position [412, 0]
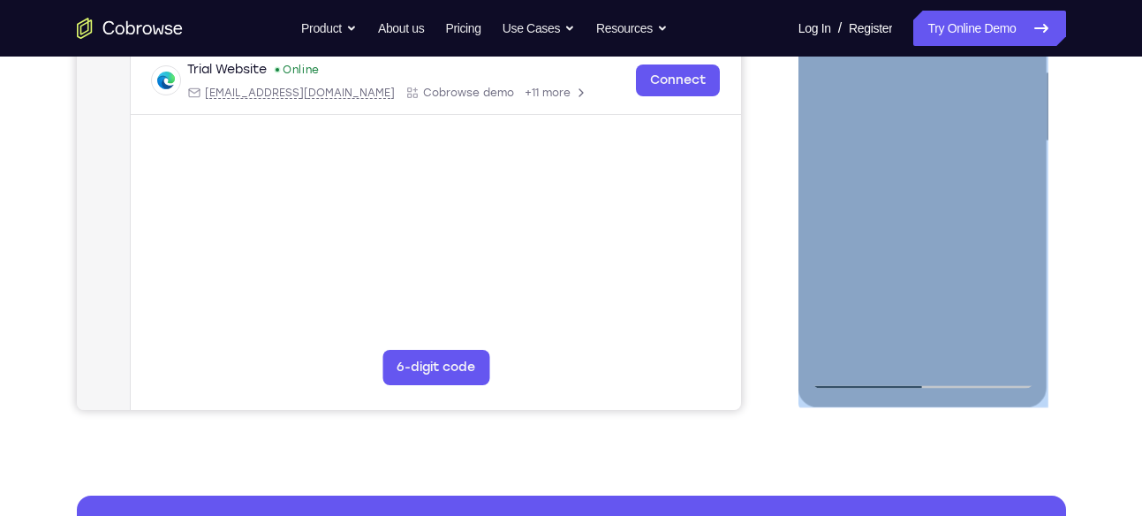
click at [842, 148] on div at bounding box center [923, 141] width 223 height 495
click at [851, 148] on div at bounding box center [923, 141] width 223 height 495
click at [836, 143] on div at bounding box center [923, 141] width 223 height 495
